Goal: Task Accomplishment & Management: Complete application form

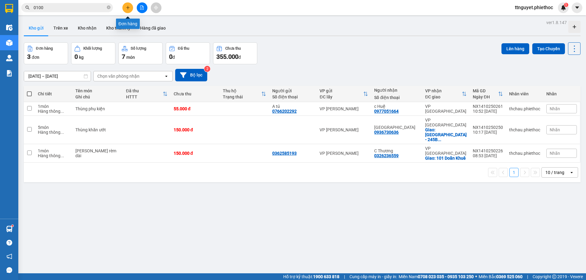
click at [130, 7] on icon "plus" at bounding box center [128, 7] width 4 height 4
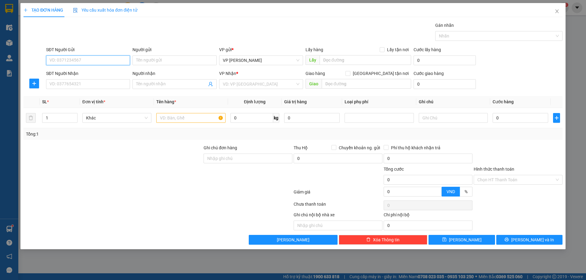
click at [83, 61] on input "SĐT Người Gửi" at bounding box center [88, 61] width 84 height 10
type input "0359707988"
click at [89, 72] on div "0359707988 - cty tuệ châu" at bounding box center [88, 72] width 77 height 7
type input "cty tuệ châu"
type input "0359707988"
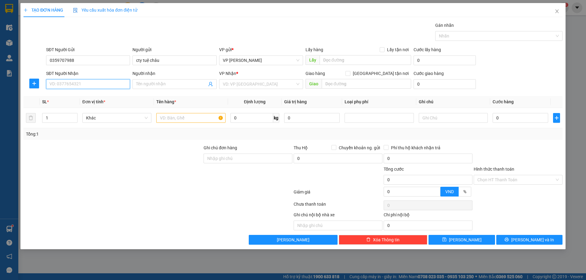
click at [78, 84] on input "SĐT Người Nhận" at bounding box center [88, 84] width 84 height 10
click at [79, 94] on div "0384221102 - C nhung" at bounding box center [88, 96] width 77 height 7
type input "0384221102"
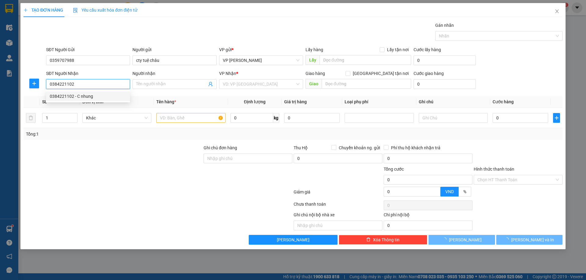
type input "C nhung"
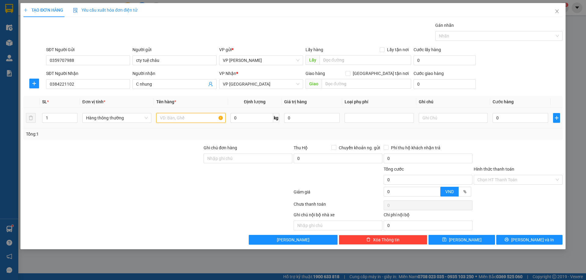
click at [191, 115] on input "text" at bounding box center [190, 118] width 69 height 10
type input "HCT"
click at [510, 118] on input "0" at bounding box center [521, 118] width 56 height 10
type input "02"
type input "2"
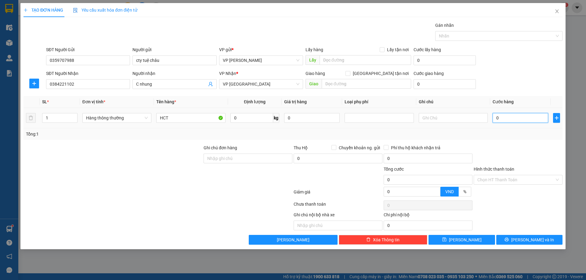
type input "2"
type input "025"
type input "25"
type input "25.000"
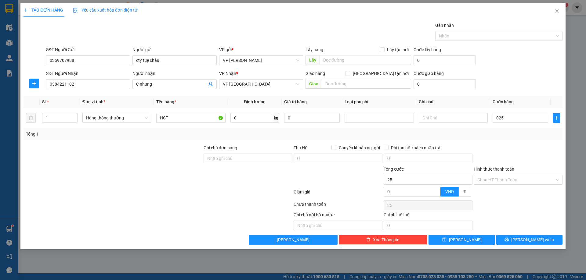
type input "25.000"
click at [516, 143] on div "Transit Pickup Surcharge Ids Transit Deliver Surcharge Ids Transit Deliver Surc…" at bounding box center [292, 133] width 539 height 223
click at [509, 181] on input "Hình thức thanh toán" at bounding box center [515, 179] width 77 height 9
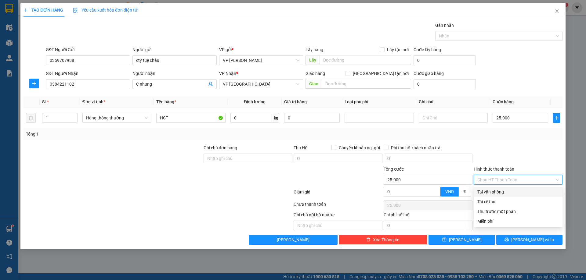
click at [502, 192] on div "Tại văn phòng" at bounding box center [517, 192] width 81 height 7
type input "0"
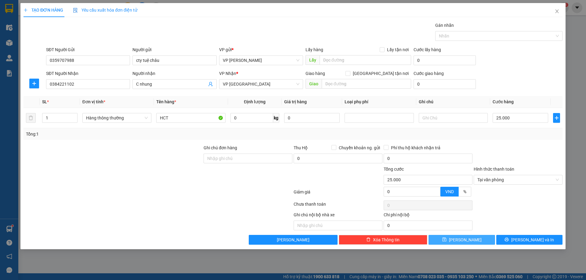
click at [460, 240] on button "[PERSON_NAME]" at bounding box center [461, 240] width 66 height 10
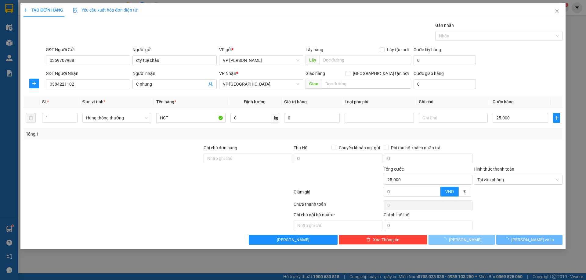
type input "0"
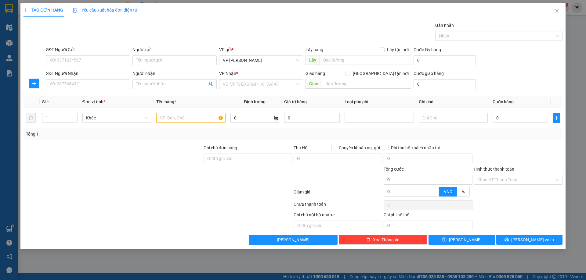
click at [11, 39] on div "TẠO ĐƠN HÀNG Yêu cầu xuất hóa đơn điện tử Transit Pickup Surcharge Ids Transit …" at bounding box center [293, 140] width 586 height 280
click at [554, 13] on icon "close" at bounding box center [556, 11] width 5 height 5
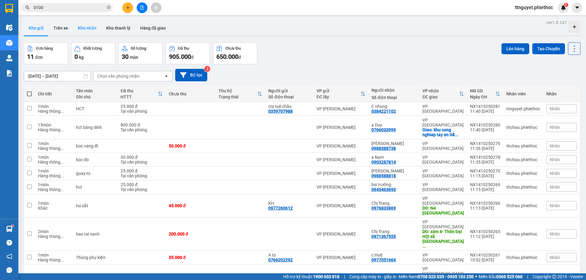
click at [83, 27] on button "Kho nhận" at bounding box center [87, 28] width 28 height 15
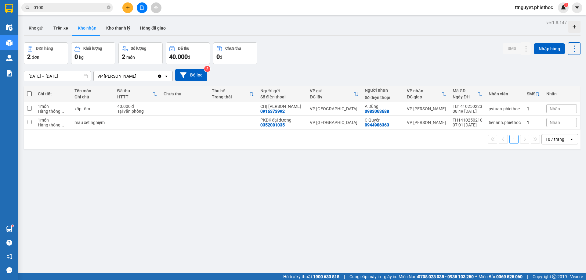
click at [60, 75] on input "[DATE] – [DATE]" at bounding box center [57, 76] width 67 height 10
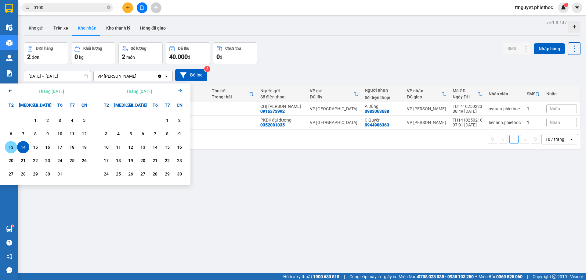
click at [12, 144] on div "13" at bounding box center [11, 147] width 12 height 12
click at [22, 147] on div "14" at bounding box center [23, 147] width 9 height 7
type input "[DATE] – [DATE]"
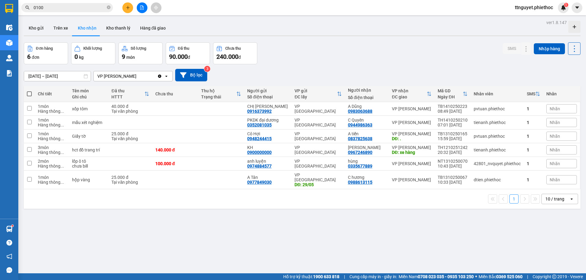
click at [190, 244] on div "ver 1.8.147 Kho gửi Trên xe Kho nhận Kho thanh [PERSON_NAME] đã giao Đơn hàng 6…" at bounding box center [301, 158] width 561 height 280
click at [36, 29] on button "Kho gửi" at bounding box center [36, 28] width 25 height 15
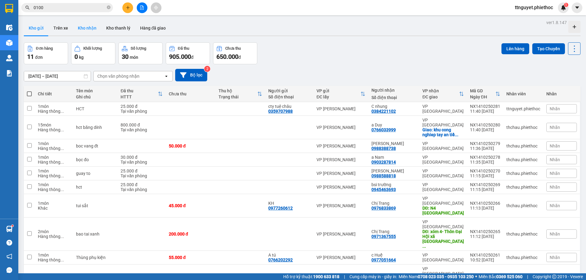
click at [90, 30] on button "Kho nhận" at bounding box center [87, 28] width 28 height 15
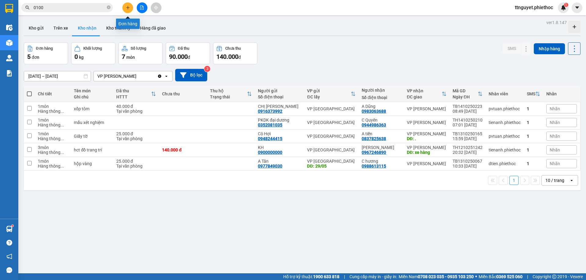
click at [124, 7] on button at bounding box center [127, 7] width 11 height 11
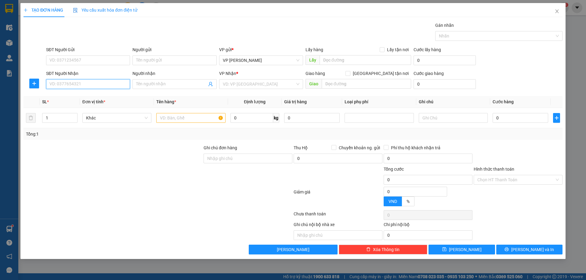
click at [107, 85] on input "SĐT Người Nhận" at bounding box center [88, 84] width 84 height 10
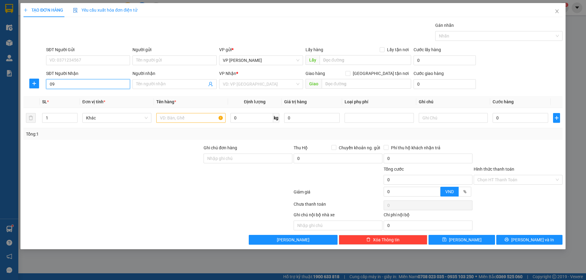
type input "0"
type input "0976833869"
click at [73, 95] on div "0976833869 - [GEOGRAPHIC_DATA]" at bounding box center [88, 96] width 77 height 7
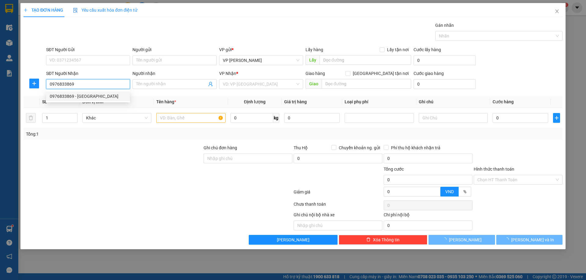
type input "Chị Trang"
type input "N4 [GEOGRAPHIC_DATA]"
type input "5.000"
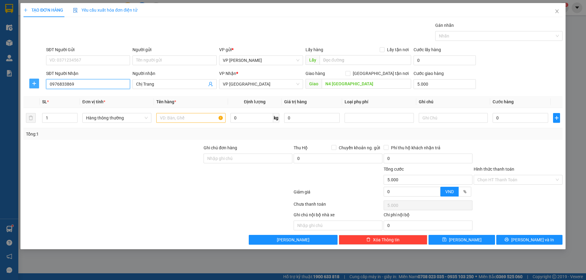
type input "0976833869"
click at [35, 86] on button "button" at bounding box center [34, 84] width 10 height 10
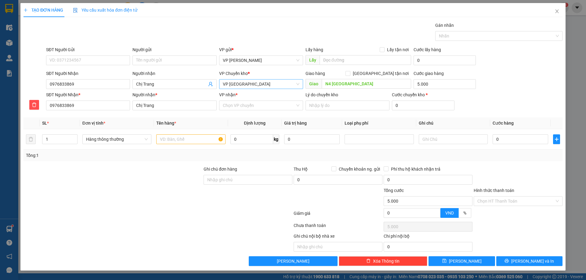
click at [253, 86] on span "VP [GEOGRAPHIC_DATA]" at bounding box center [261, 84] width 77 height 9
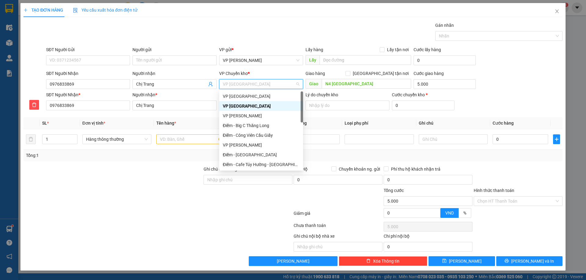
drag, startPoint x: 191, startPoint y: 116, endPoint x: 195, endPoint y: 114, distance: 4.6
click at [192, 115] on div "Transit Pickup Surcharge Ids Transit Deliver Surcharge Ids Transit Deliver Surc…" at bounding box center [292, 144] width 539 height 244
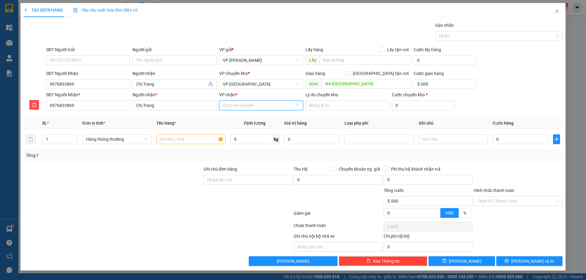
click at [279, 109] on input "VP nhận *" at bounding box center [259, 105] width 72 height 9
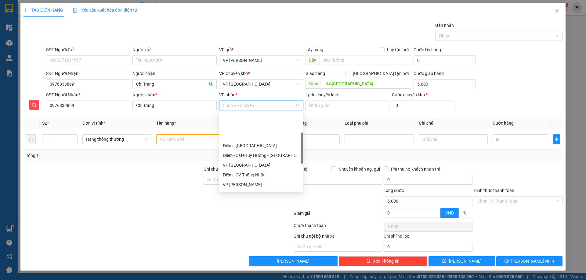
scroll to position [92, 0]
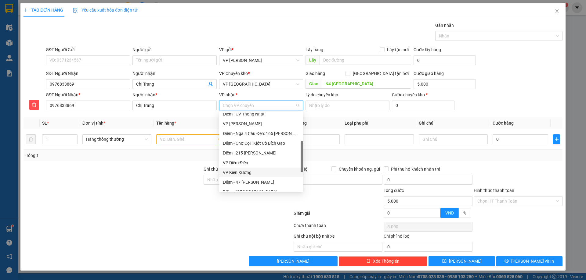
click at [243, 173] on div "VP Kiến Xương" at bounding box center [261, 172] width 77 height 7
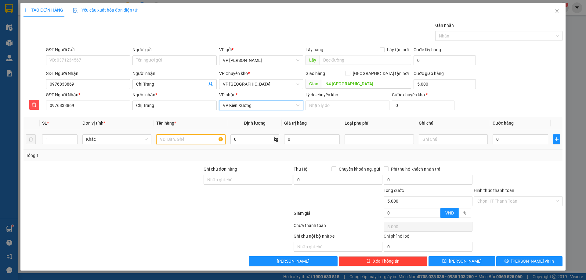
click at [184, 142] on input "text" at bounding box center [190, 140] width 69 height 10
type input "hct"
click at [247, 137] on input "0" at bounding box center [251, 140] width 43 height 10
type input "0"
click at [532, 139] on input "0" at bounding box center [521, 140] width 56 height 10
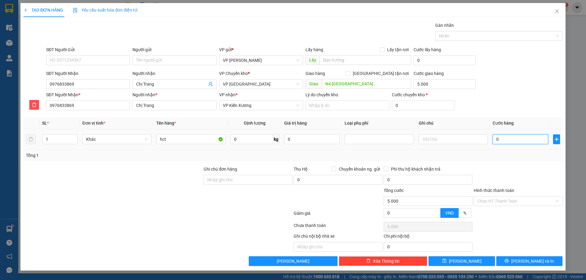
type input "03"
type input "5.003"
type input "030"
type input "5.030"
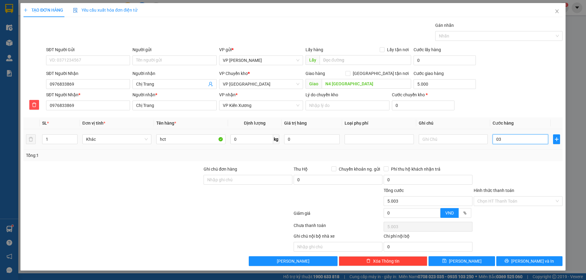
type input "5.030"
type input "30.000"
type input "35.000"
click at [545, 159] on div "Tổng: 1" at bounding box center [293, 155] width 534 height 7
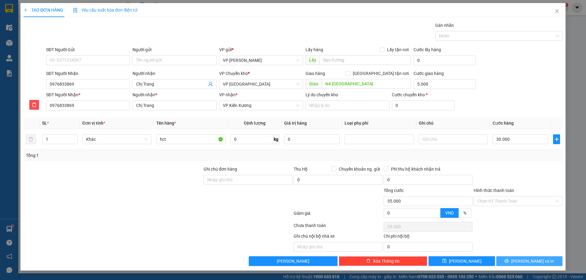
click at [523, 263] on button "[PERSON_NAME] và In" at bounding box center [529, 262] width 66 height 10
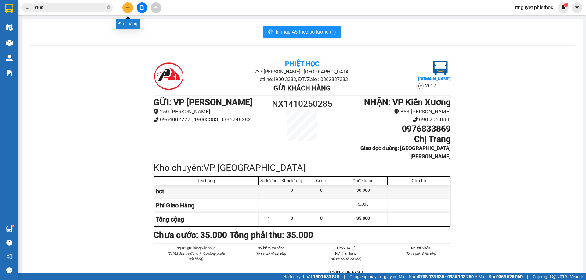
click at [128, 6] on icon "plus" at bounding box center [128, 7] width 4 height 4
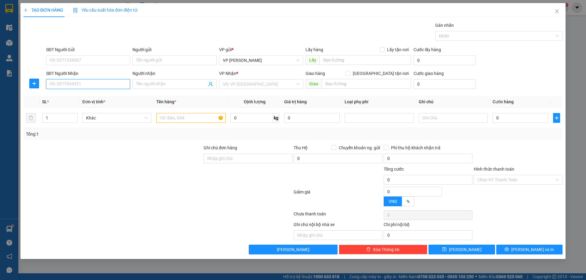
click at [79, 84] on input "SĐT Người Nhận" at bounding box center [88, 84] width 84 height 10
click at [70, 88] on input "SĐT Người Nhận" at bounding box center [88, 84] width 84 height 10
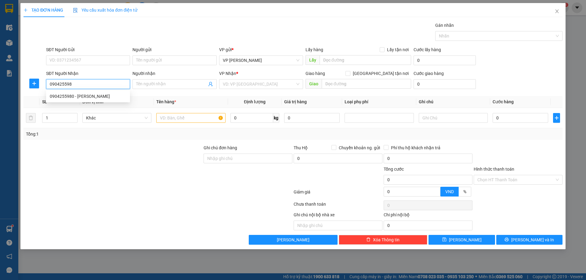
type input "0904255980"
click at [69, 99] on div "0904255980 - [PERSON_NAME]" at bounding box center [88, 96] width 77 height 7
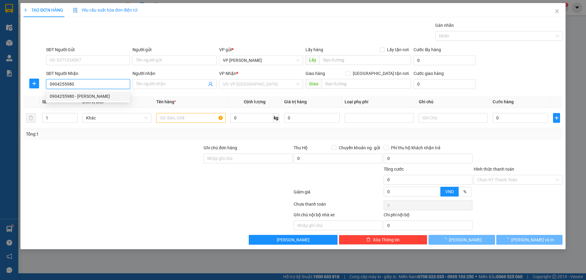
type input "[PERSON_NAME]"
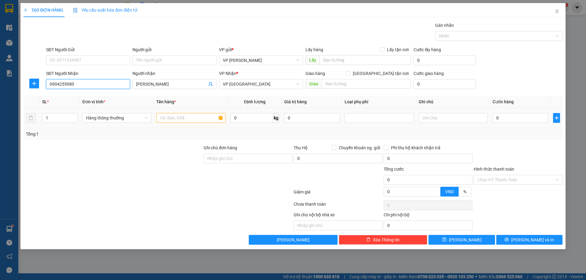
type input "0904255980"
click at [178, 117] on input "text" at bounding box center [190, 118] width 69 height 10
type input "túi bánh"
click at [531, 121] on input "0" at bounding box center [521, 118] width 56 height 10
type input "02"
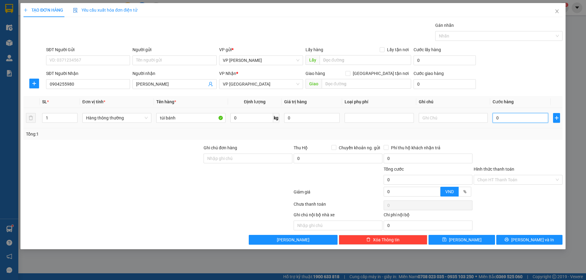
type input "2"
type input "025"
type input "25"
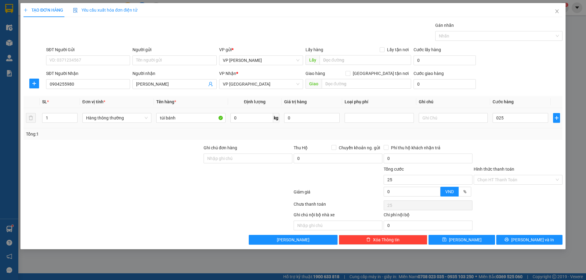
type input "25.000"
click at [535, 159] on div at bounding box center [518, 155] width 90 height 21
click at [526, 245] on button "[PERSON_NAME] và In" at bounding box center [529, 240] width 66 height 10
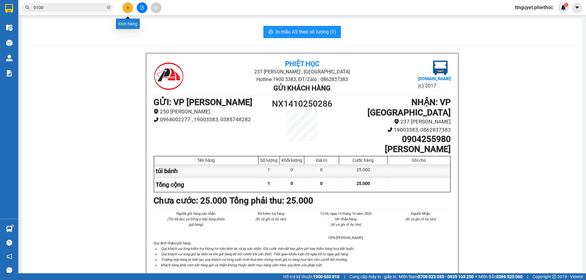
click at [130, 5] on button at bounding box center [127, 7] width 11 height 11
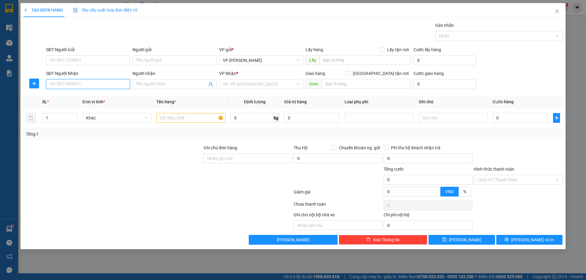
click at [82, 84] on input "SĐT Người Nhận" at bounding box center [88, 84] width 84 height 10
type input "0967952552"
click at [85, 97] on div "0967952552 - anh đông" at bounding box center [88, 96] width 77 height 7
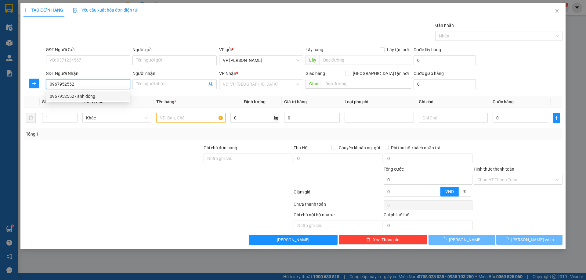
type input "anh đông"
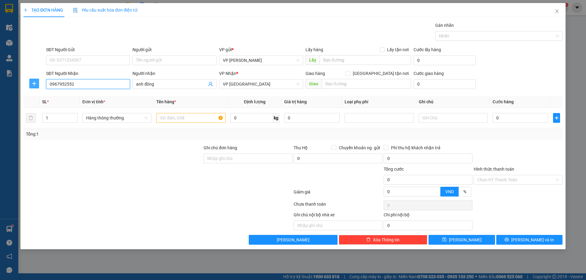
type input "0967952552"
click at [31, 83] on span "plus" at bounding box center [34, 83] width 9 height 5
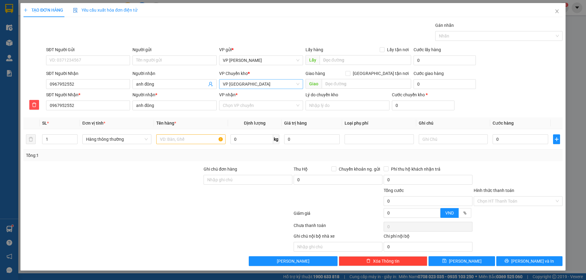
click at [270, 85] on span "VP [GEOGRAPHIC_DATA]" at bounding box center [261, 84] width 77 height 9
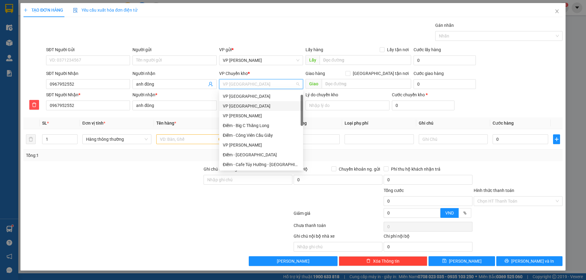
scroll to position [10, 0]
click at [246, 96] on div "VP [GEOGRAPHIC_DATA]" at bounding box center [261, 96] width 77 height 7
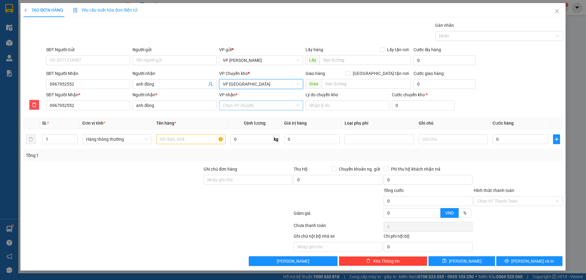
click at [241, 103] on input "VP nhận *" at bounding box center [259, 105] width 72 height 9
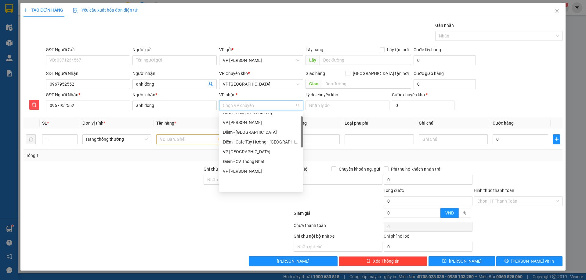
scroll to position [13, 0]
click at [244, 182] on div "VP [GEOGRAPHIC_DATA]" at bounding box center [261, 182] width 77 height 7
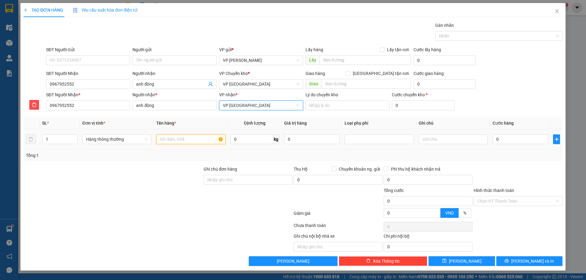
click at [190, 140] on input "text" at bounding box center [190, 140] width 69 height 10
type input "hct"
click at [523, 137] on input "0" at bounding box center [521, 140] width 56 height 10
type input "03"
type input "3"
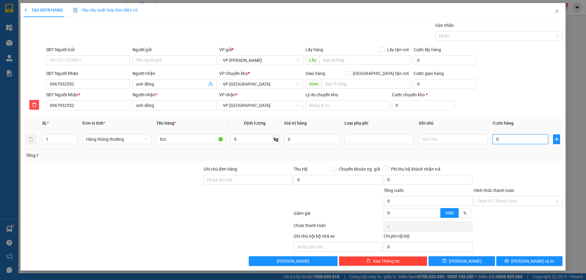
type input "3"
type input "030"
type input "30"
type input "30.000"
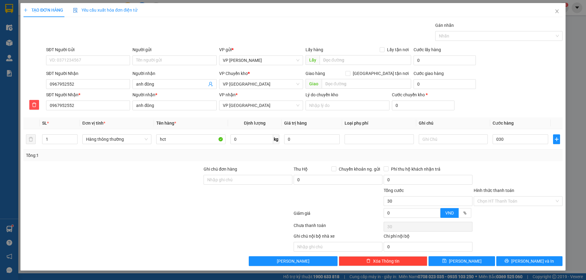
type input "30.000"
click at [525, 177] on div at bounding box center [518, 176] width 90 height 21
click at [523, 259] on button "[PERSON_NAME] và In" at bounding box center [529, 262] width 66 height 10
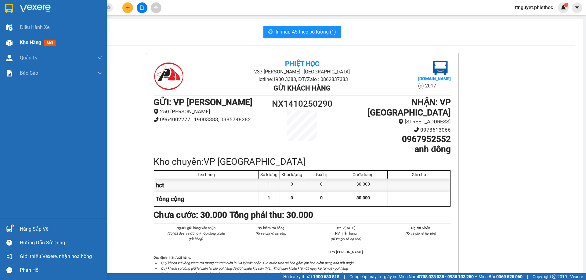
click at [6, 41] on img at bounding box center [9, 43] width 6 height 6
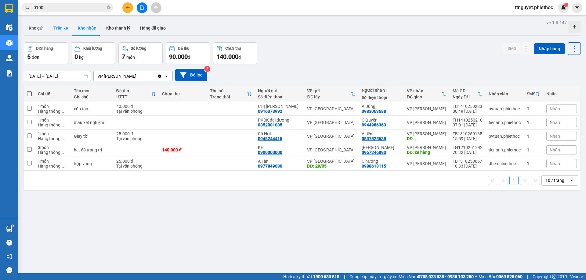
click at [55, 26] on button "Trên xe" at bounding box center [61, 28] width 24 height 15
type input "[DATE] – [DATE]"
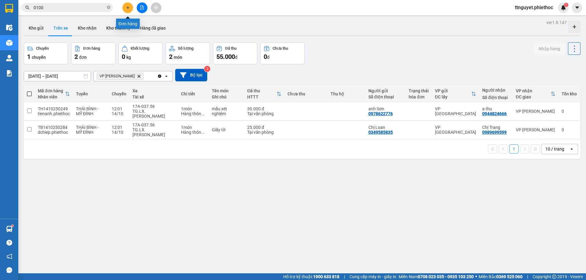
click at [131, 9] on button at bounding box center [127, 7] width 11 height 11
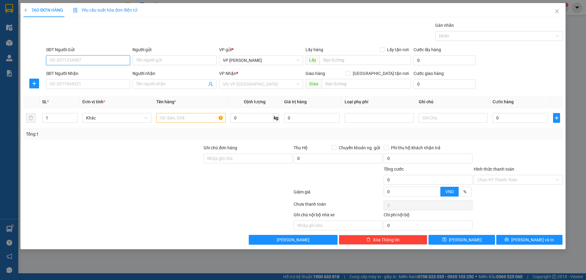
click at [92, 58] on input "SĐT Người Gửi" at bounding box center [88, 61] width 84 height 10
type input "0986501776"
click at [80, 73] on div "0986501776 - kh" at bounding box center [88, 72] width 77 height 7
type input "kh"
type input "0986501776"
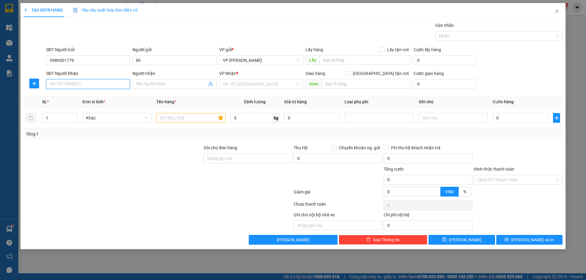
click at [77, 85] on input "SĐT Người Nhận" at bounding box center [88, 84] width 84 height 10
click at [83, 85] on input "SĐT Người Nhận" at bounding box center [88, 84] width 84 height 10
type input "0968866019"
click at [154, 86] on input "Người nhận" at bounding box center [171, 84] width 70 height 7
type input "kh"
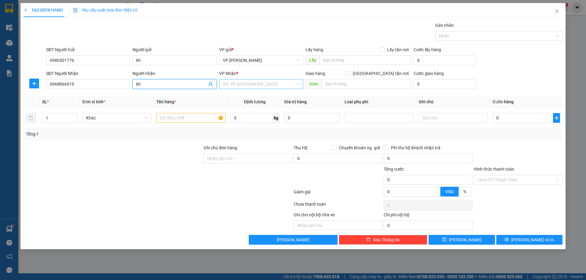
click at [257, 83] on input "search" at bounding box center [259, 84] width 72 height 9
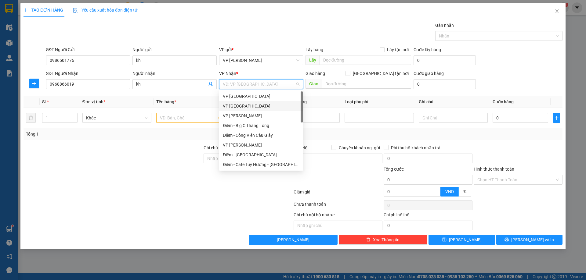
click at [245, 106] on div "VP [GEOGRAPHIC_DATA]" at bounding box center [261, 106] width 77 height 7
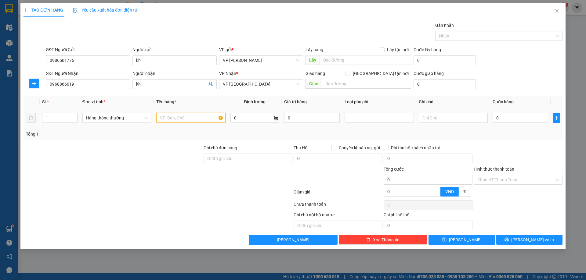
click at [184, 117] on input "text" at bounding box center [190, 118] width 69 height 10
type input "xe tay ga trắng"
click at [529, 118] on input "0" at bounding box center [521, 118] width 56 height 10
type input "02"
type input "2"
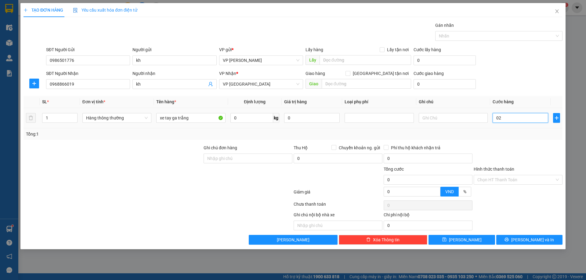
type input "2"
type input "020"
type input "20"
type input "0.200"
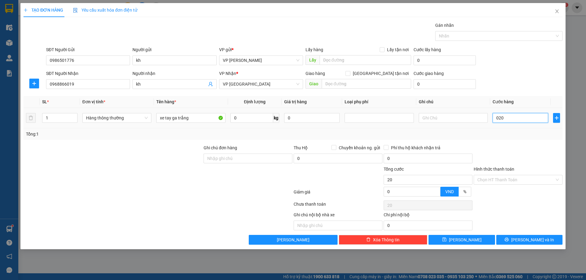
type input "200"
type input "200.000"
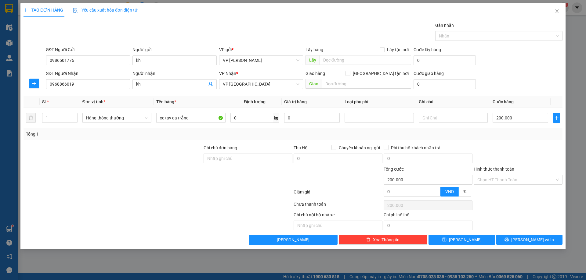
click at [524, 141] on div "Transit Pickup Surcharge Ids Transit Deliver Surcharge Ids Transit Deliver Surc…" at bounding box center [292, 133] width 539 height 223
click at [534, 243] on span "[PERSON_NAME] và In" at bounding box center [532, 240] width 43 height 7
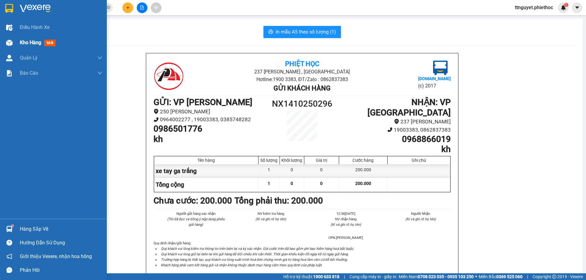
click at [16, 42] on div "Kho hàng mới" at bounding box center [53, 42] width 107 height 15
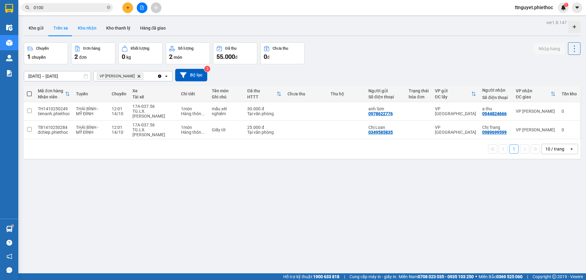
click at [83, 25] on button "Kho nhận" at bounding box center [87, 28] width 28 height 15
type input "[DATE] – [DATE]"
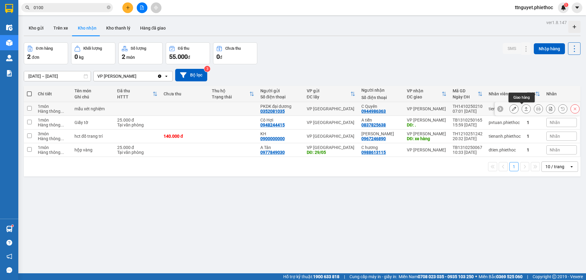
click at [522, 109] on button at bounding box center [526, 109] width 9 height 11
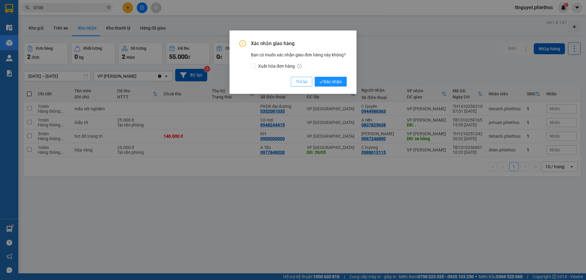
click at [301, 81] on span "Trở lại" at bounding box center [302, 81] width 12 height 7
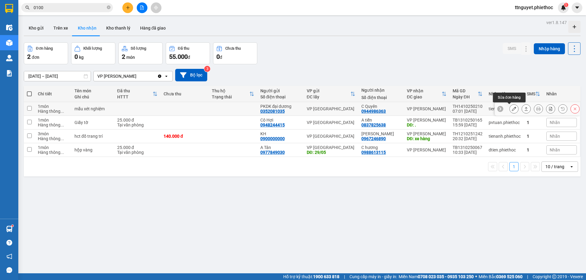
click at [512, 109] on icon at bounding box center [514, 109] width 4 height 4
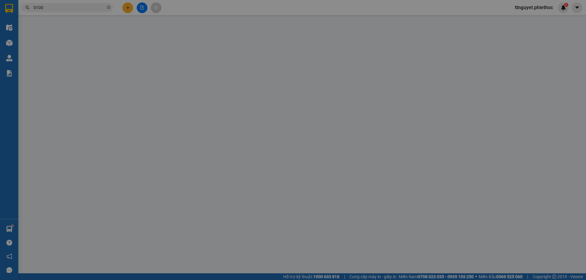
type input "0352081035"
type input "PKDK đại dương"
type input "0944986363"
type input "C Quyên"
type input "0"
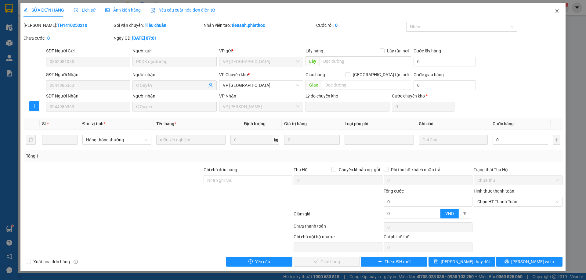
click at [558, 9] on icon "close" at bounding box center [556, 11] width 5 height 5
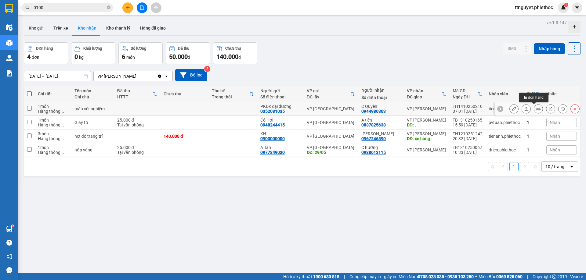
click at [536, 110] on icon at bounding box center [538, 109] width 4 height 4
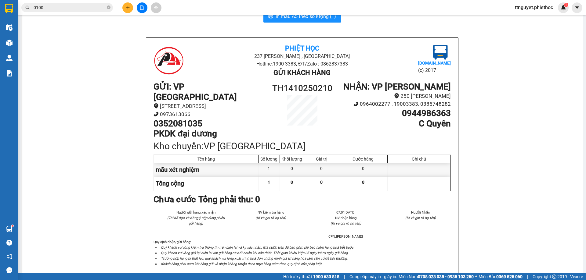
scroll to position [31, 0]
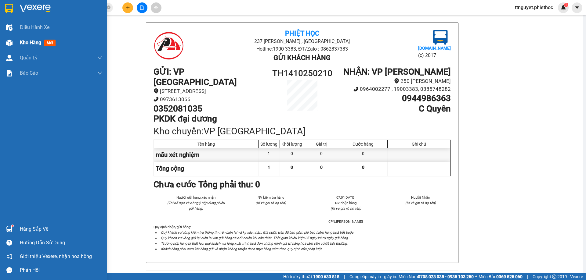
click at [6, 43] on img at bounding box center [9, 43] width 6 height 6
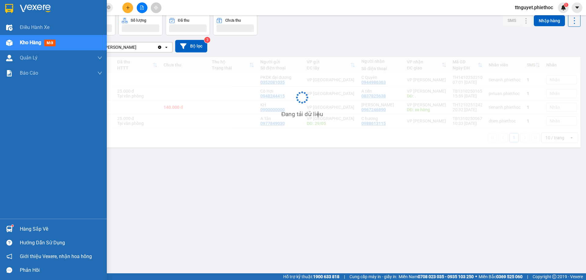
scroll to position [28, 0]
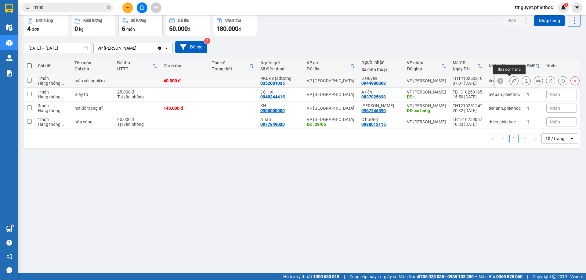
click at [512, 81] on icon at bounding box center [514, 81] width 4 height 4
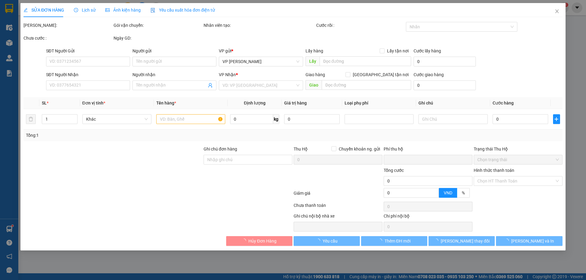
type input "0352081035"
type input "PKDK đại dương"
type input "0944986363"
type input "C Quyên"
type input "0"
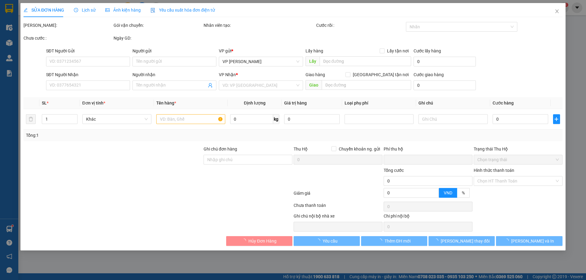
type input "40.000"
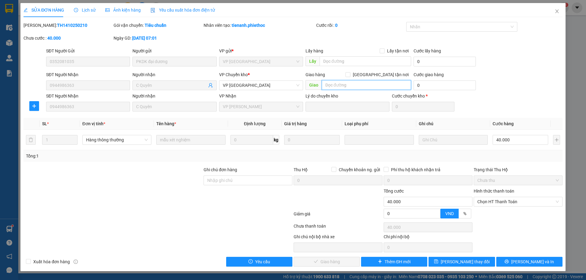
click at [345, 86] on input "text" at bounding box center [366, 85] width 89 height 10
type input "tien anh thu tiền"
click at [461, 264] on span "[PERSON_NAME] thay đổi" at bounding box center [465, 262] width 49 height 7
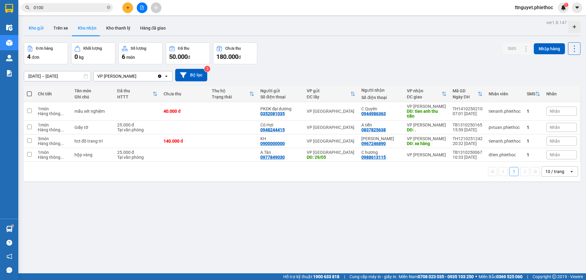
click at [33, 28] on button "Kho gửi" at bounding box center [36, 28] width 25 height 15
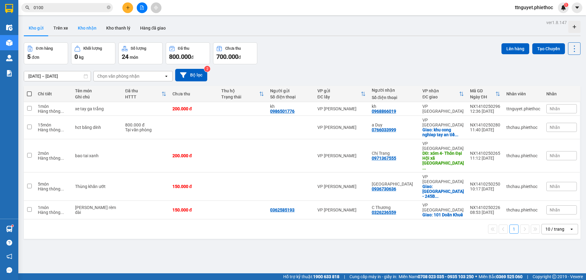
click at [88, 31] on button "Kho nhận" at bounding box center [87, 28] width 28 height 15
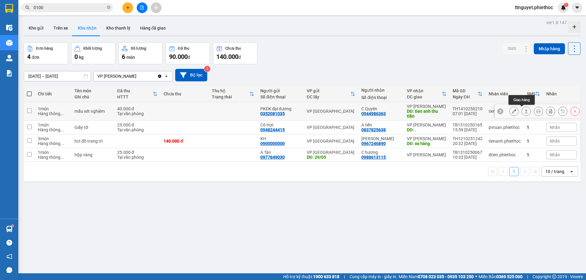
click at [524, 113] on icon at bounding box center [526, 111] width 4 height 4
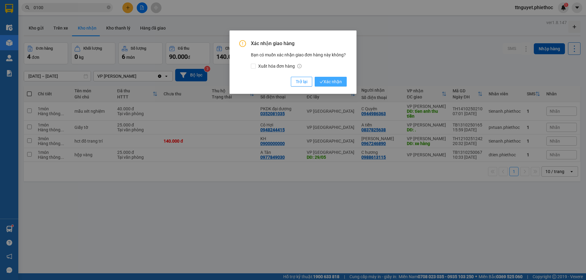
click at [338, 82] on span "Xác nhận" at bounding box center [331, 81] width 22 height 7
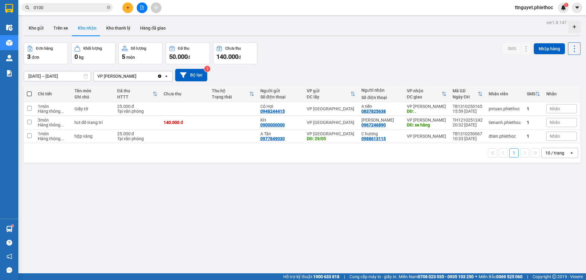
click at [125, 6] on button at bounding box center [127, 7] width 11 height 11
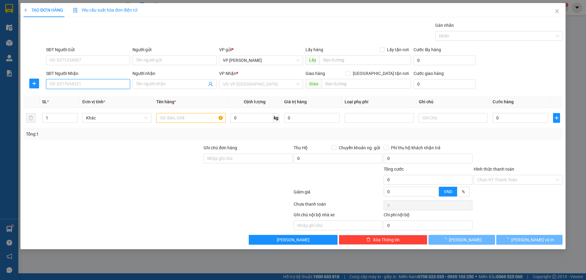
click at [89, 83] on input "SĐT Người Nhận" at bounding box center [88, 84] width 84 height 10
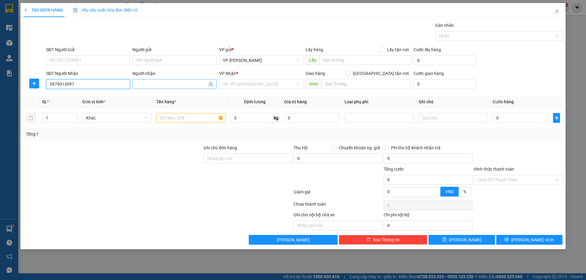
type input "0979013097"
click at [188, 85] on input "Người nhận" at bounding box center [171, 84] width 70 height 7
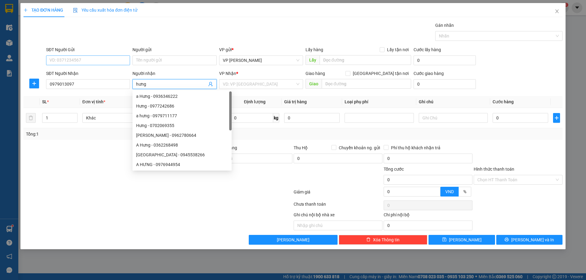
type input "hưng"
click at [69, 59] on input "SĐT Người Gửi" at bounding box center [88, 61] width 84 height 10
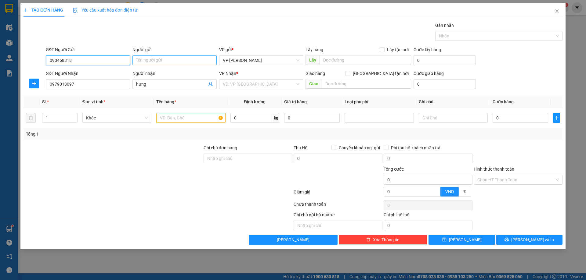
type input "090468318"
click at [152, 57] on input "Người gửi" at bounding box center [174, 61] width 84 height 10
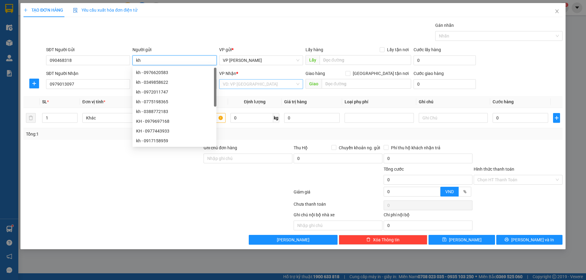
type input "kh"
click at [267, 87] on input "search" at bounding box center [259, 84] width 72 height 9
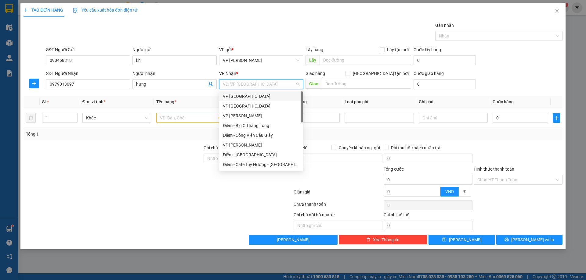
click at [249, 97] on div "VP [GEOGRAPHIC_DATA]" at bounding box center [261, 96] width 77 height 7
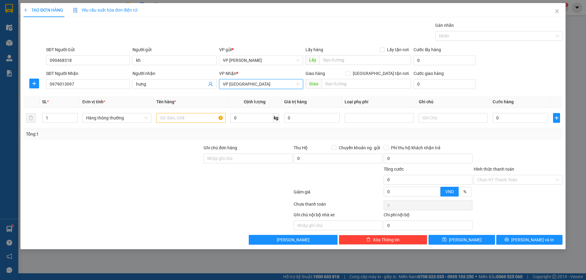
click at [254, 81] on span "VP [GEOGRAPHIC_DATA]" at bounding box center [261, 84] width 77 height 9
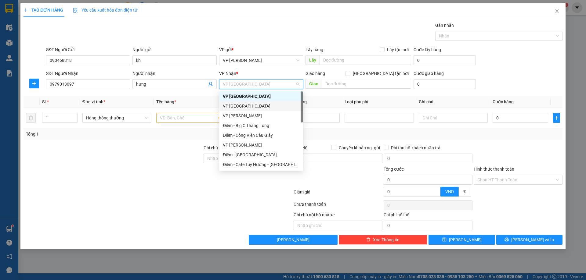
click at [244, 107] on div "VP [GEOGRAPHIC_DATA]" at bounding box center [261, 106] width 77 height 7
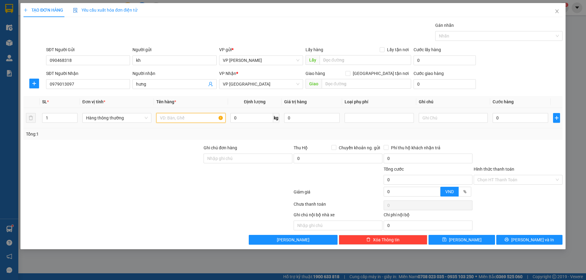
click at [175, 118] on input "text" at bounding box center [190, 118] width 69 height 10
type input "bọc đen"
click at [502, 116] on input "0" at bounding box center [521, 118] width 56 height 10
type input "02"
type input "2"
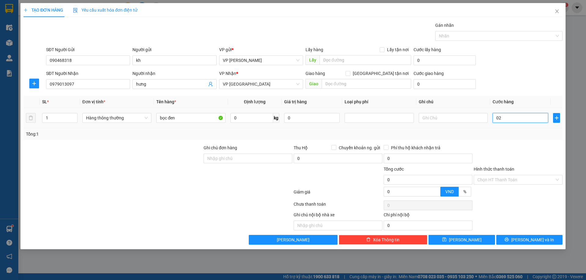
type input "2"
type input "025"
type input "25"
type input "25.000"
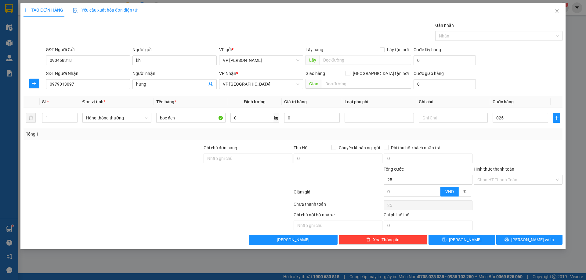
type input "25.000"
click at [541, 157] on div at bounding box center [518, 155] width 90 height 21
click at [512, 240] on button "[PERSON_NAME] và In" at bounding box center [529, 240] width 66 height 10
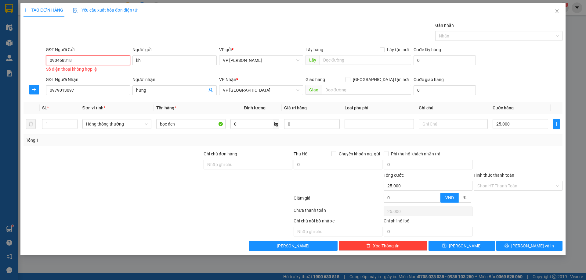
click at [76, 61] on input "090468318" at bounding box center [88, 61] width 84 height 10
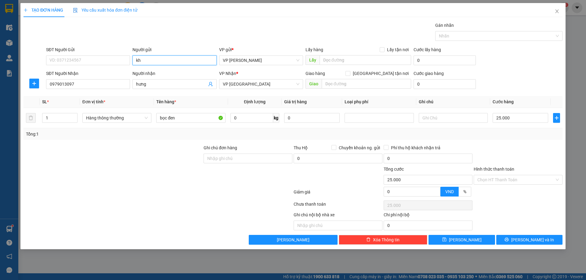
click at [154, 60] on input "kh" at bounding box center [174, 61] width 84 height 10
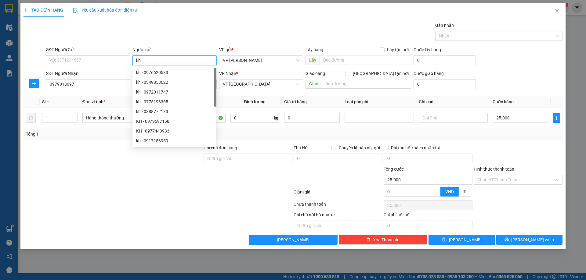
type input "k"
click at [510, 235] on div "Transit Pickup Surcharge Ids Transit Deliver Surcharge Ids Transit Deliver Surc…" at bounding box center [292, 133] width 539 height 223
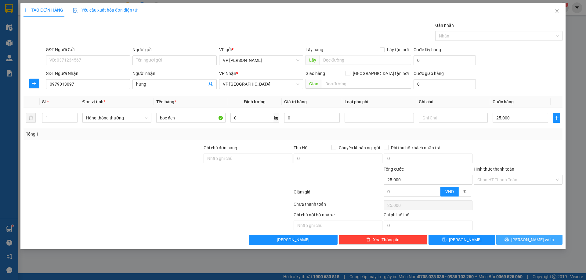
click at [512, 238] on button "[PERSON_NAME] và In" at bounding box center [529, 240] width 66 height 10
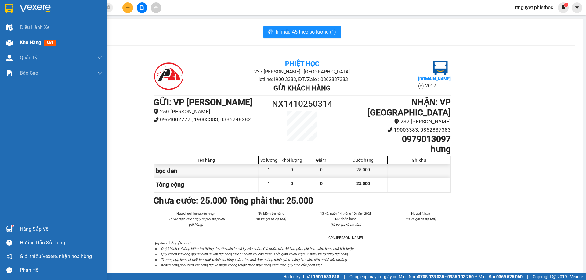
click at [12, 42] on img at bounding box center [9, 43] width 6 height 6
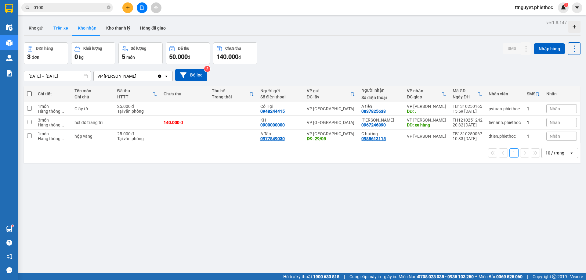
click at [66, 31] on button "Trên xe" at bounding box center [61, 28] width 24 height 15
type input "[DATE] – [DATE]"
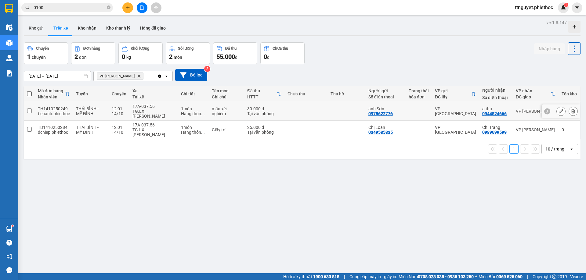
click at [121, 113] on div "14/10" at bounding box center [119, 113] width 15 height 5
checkbox input "true"
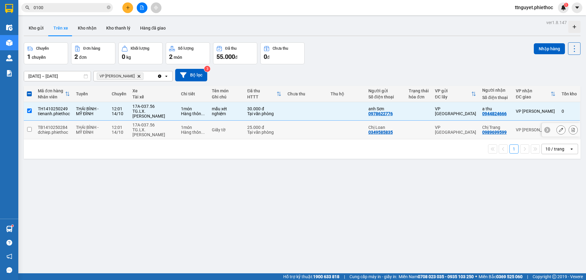
click at [117, 130] on div "14/10" at bounding box center [119, 132] width 15 height 5
checkbox input "true"
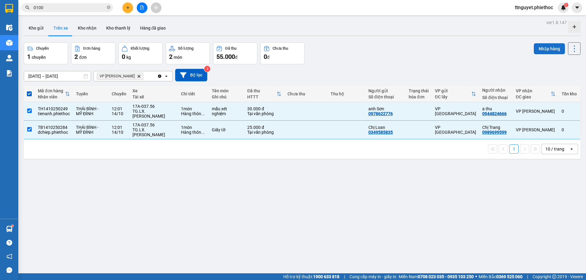
click at [549, 47] on button "Nhập hàng" at bounding box center [549, 48] width 31 height 11
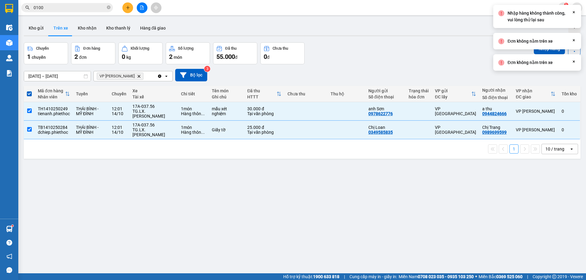
click at [407, 62] on div "Chuyến 1 chuyến Đơn hàng 2 đơn Khối lượng 0 kg Số lượng 2 món Đã thu 55.000 đ C…" at bounding box center [302, 53] width 557 height 22
click at [44, 27] on button "Kho gửi" at bounding box center [36, 28] width 25 height 15
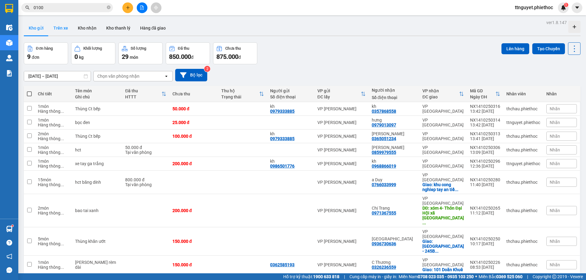
click at [62, 27] on button "Trên xe" at bounding box center [61, 28] width 24 height 15
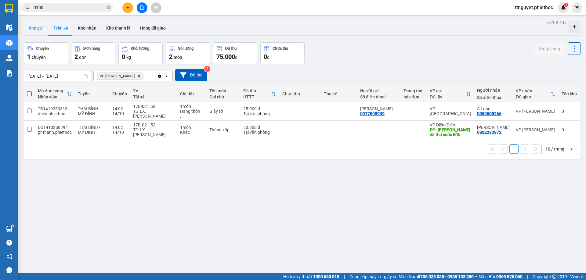
click at [37, 31] on button "Kho gửi" at bounding box center [36, 28] width 25 height 15
